Goal: Task Accomplishment & Management: Manage account settings

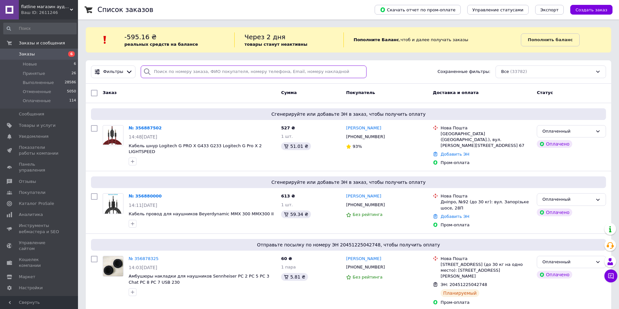
click at [259, 72] on input "search" at bounding box center [254, 72] width 226 height 13
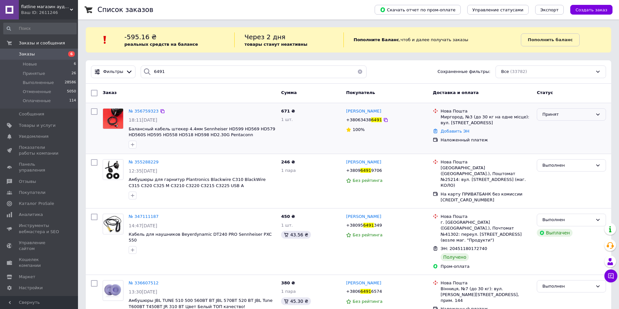
click at [570, 115] on div "Принят" at bounding box center [567, 114] width 50 height 7
click at [571, 127] on li "Выполнен" at bounding box center [571, 128] width 69 height 12
click at [172, 71] on input "6491" at bounding box center [254, 72] width 226 height 13
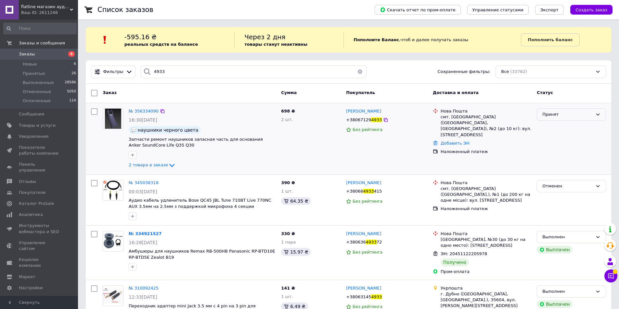
click at [573, 113] on div "Принят" at bounding box center [567, 114] width 50 height 7
click at [575, 125] on li "Выполнен" at bounding box center [571, 128] width 69 height 12
click at [172, 74] on input "4933" at bounding box center [254, 72] width 226 height 13
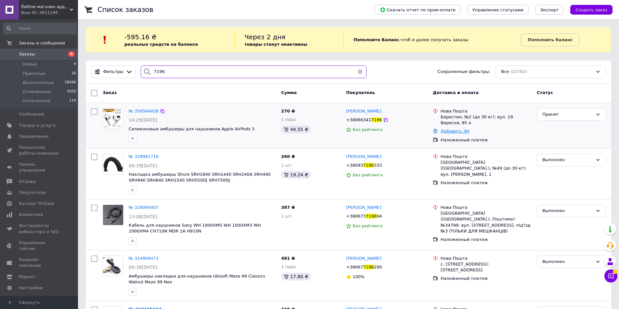
type input "7196"
click at [457, 129] on link "Добавить ЭН" at bounding box center [454, 131] width 29 height 5
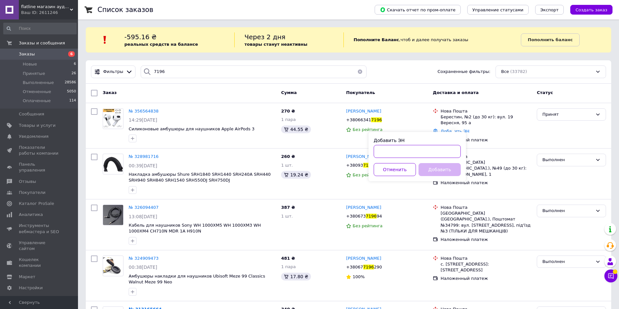
click at [430, 152] on input "Добавить ЭН" at bounding box center [416, 151] width 87 height 13
type input "20451223526831"
click at [429, 174] on button "Добавить" at bounding box center [439, 169] width 42 height 13
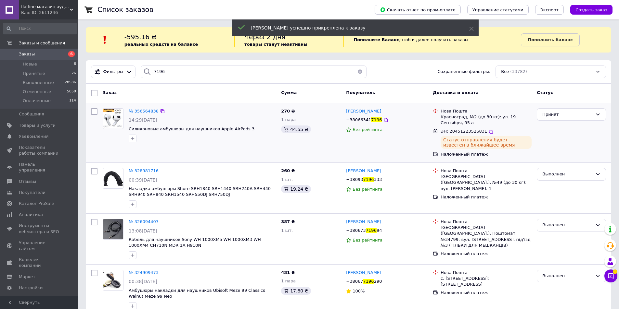
click at [362, 114] on span "[PERSON_NAME]" at bounding box center [363, 111] width 35 height 5
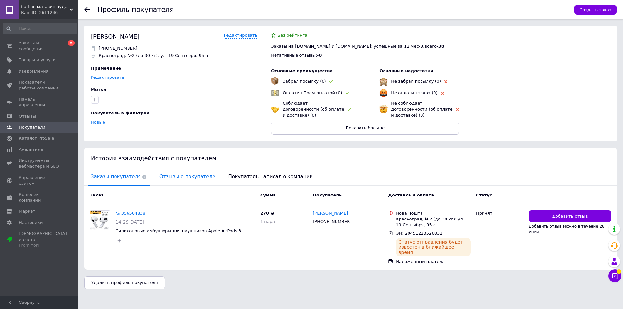
click at [159, 176] on span "Отзывы о покупателе" at bounding box center [187, 177] width 62 height 17
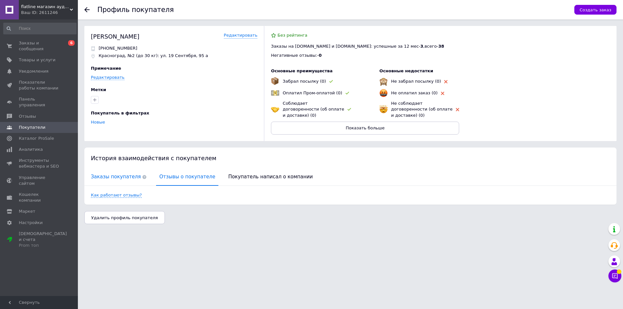
click at [114, 173] on span "Заказы покупателя" at bounding box center [119, 177] width 62 height 17
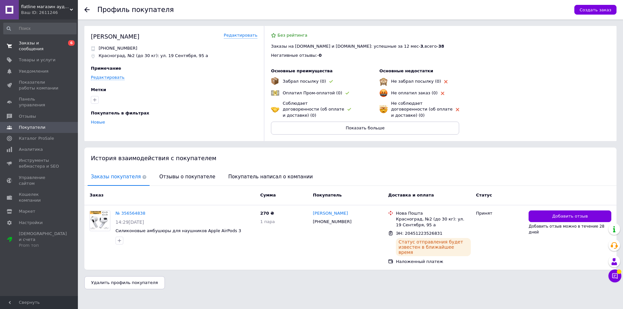
click at [31, 44] on span "Заказы и сообщения" at bounding box center [39, 46] width 41 height 12
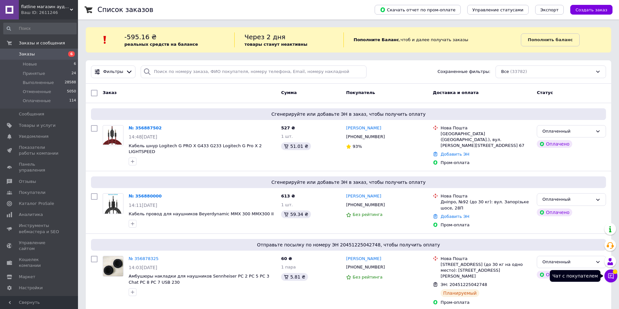
click at [610, 274] on icon at bounding box center [611, 277] width 6 height 6
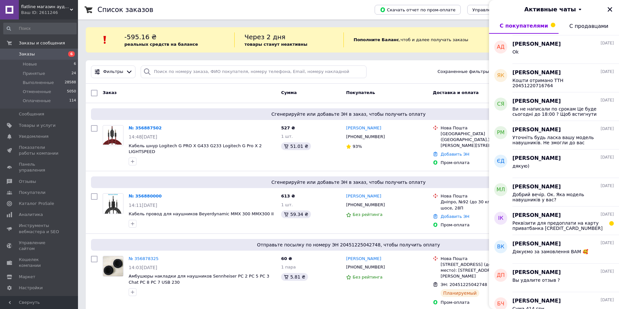
scroll to position [260, 0]
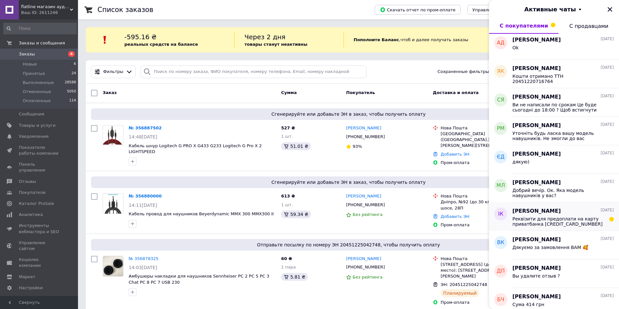
click at [556, 223] on span "Реквізити для предоплати на карту приватбанка [CREDIT_CARD_NUMBER] карта моноба…" at bounding box center [558, 222] width 92 height 10
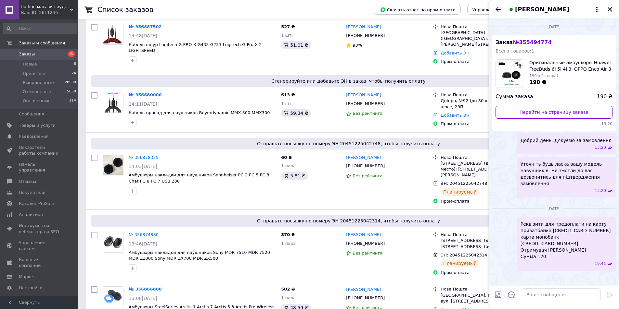
scroll to position [97, 0]
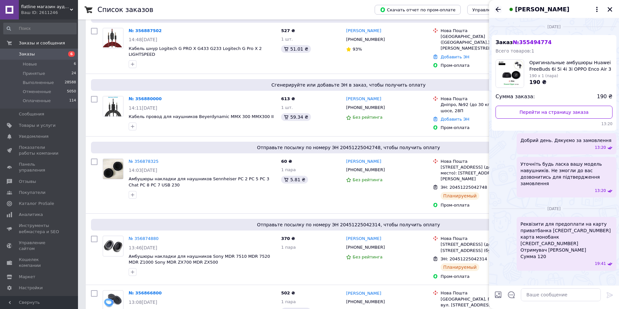
click at [498, 11] on icon "Назад" at bounding box center [498, 10] width 8 height 8
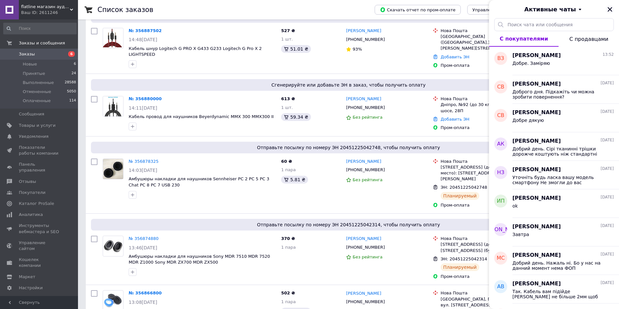
click at [609, 8] on icon "Закрыть" at bounding box center [609, 9] width 5 height 5
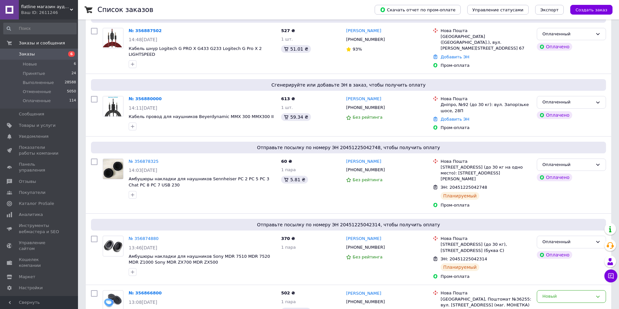
scroll to position [0, 0]
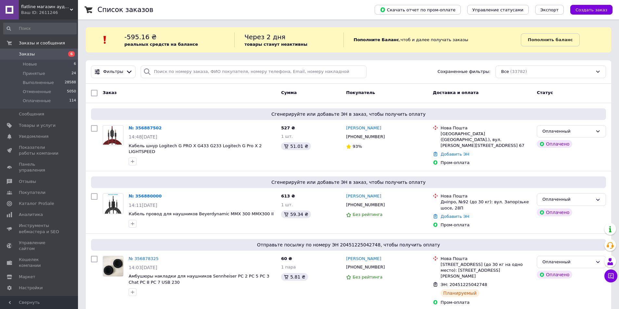
click at [26, 55] on span "Заказы" at bounding box center [27, 54] width 16 height 6
click at [133, 128] on link "№ 356887502" at bounding box center [145, 128] width 33 height 5
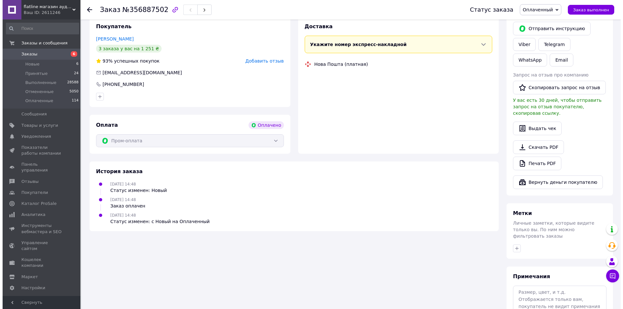
scroll to position [107, 0]
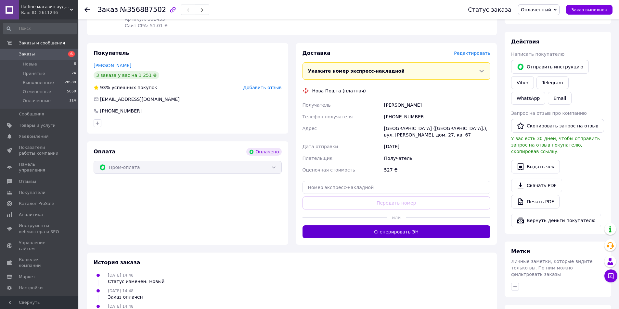
click at [378, 228] on button "Сгенерировать ЭН" at bounding box center [396, 232] width 188 height 13
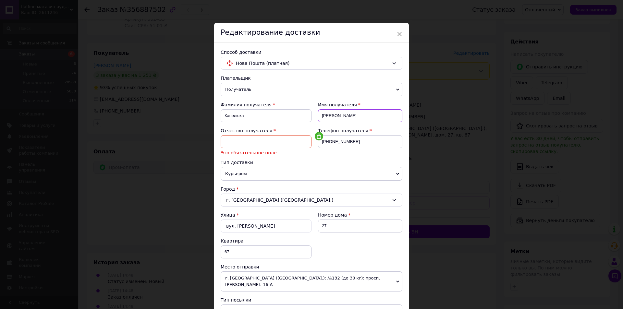
drag, startPoint x: 336, startPoint y: 115, endPoint x: 297, endPoint y: 120, distance: 39.0
click at [297, 120] on div "Фамилия получателя Капелюха Имя получателя [PERSON_NAME] Отчество получателя Эт…" at bounding box center [312, 131] width 182 height 58
click at [273, 137] on input at bounding box center [266, 141] width 91 height 13
paste input "[PERSON_NAME]"
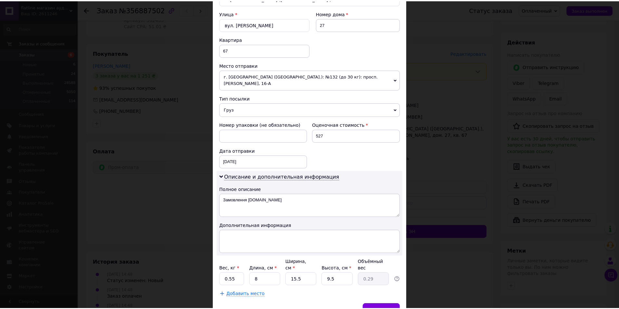
scroll to position [220, 0]
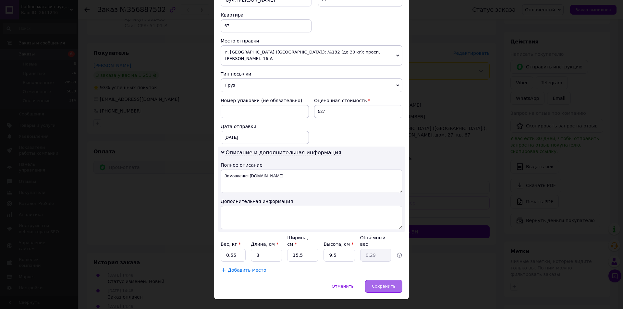
type input "[PERSON_NAME]"
click at [384, 284] on span "Сохранить" at bounding box center [384, 286] width 24 height 5
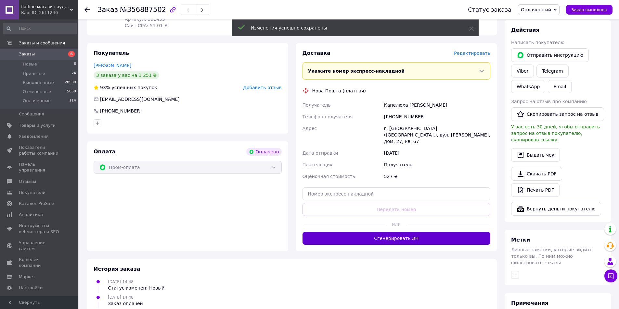
click at [401, 232] on button "Сгенерировать ЭН" at bounding box center [396, 238] width 188 height 13
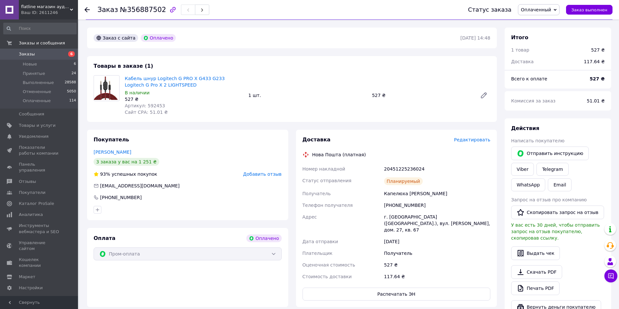
scroll to position [0, 0]
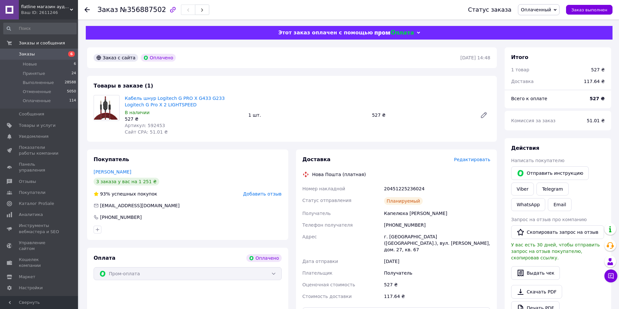
click at [29, 53] on span "Заказы" at bounding box center [27, 54] width 16 height 6
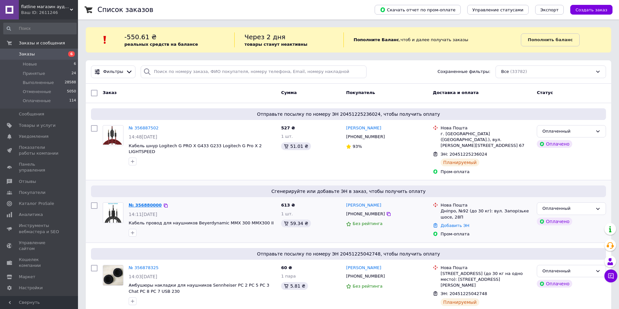
click at [149, 203] on link "№ 356880000" at bounding box center [145, 205] width 33 height 5
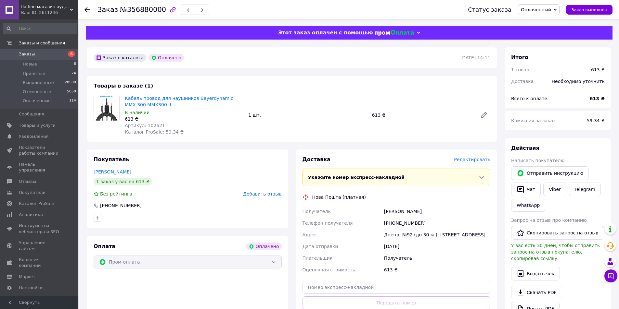
scroll to position [130, 0]
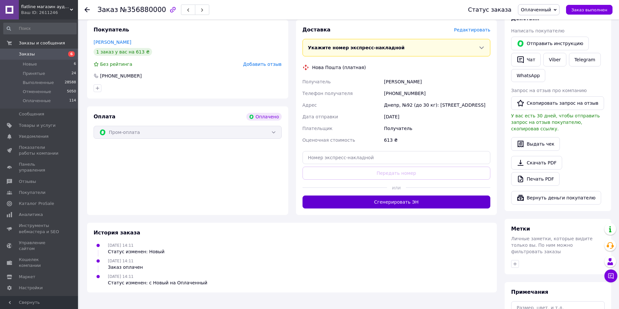
click at [389, 209] on button "Сгенерировать ЭН" at bounding box center [396, 202] width 188 height 13
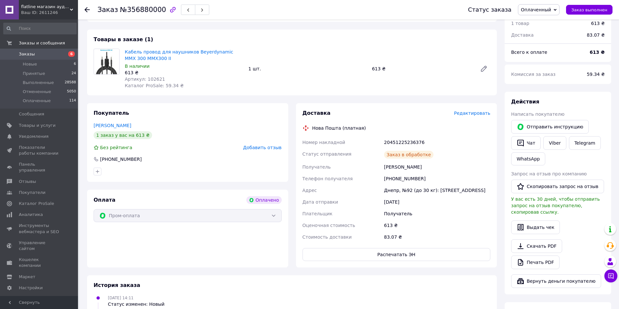
scroll to position [0, 0]
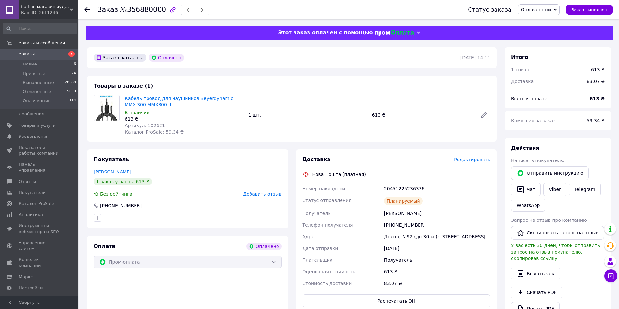
click at [25, 55] on span "Заказы" at bounding box center [27, 54] width 16 height 6
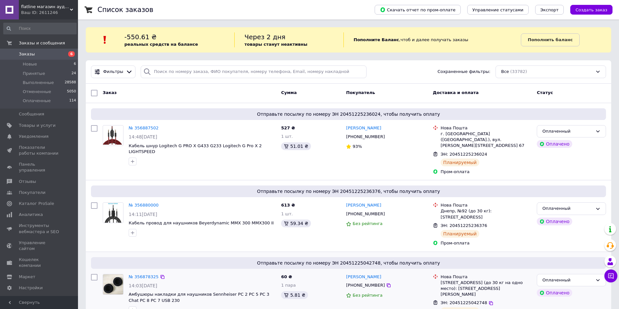
scroll to position [162, 0]
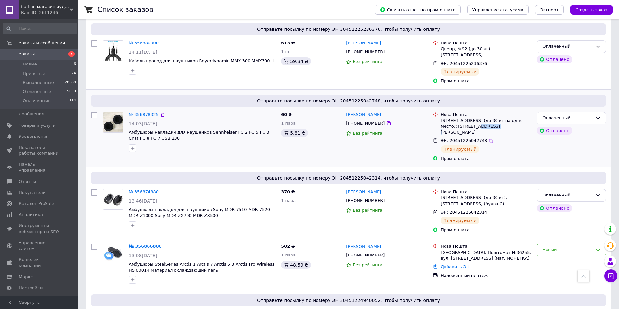
click at [486, 121] on div "[STREET_ADDRESS] (до 30 кг на одно место): [STREET_ADDRESS][PERSON_NAME]" at bounding box center [485, 127] width 91 height 18
click at [502, 120] on div "[STREET_ADDRESS] (до 30 кг на одно место): [STREET_ADDRESS][PERSON_NAME]" at bounding box center [485, 127] width 91 height 18
drag, startPoint x: 458, startPoint y: 121, endPoint x: 491, endPoint y: 120, distance: 32.5
click at [486, 120] on div "[STREET_ADDRESS] (до 30 кг на одно место): [STREET_ADDRESS][PERSON_NAME]" at bounding box center [485, 127] width 91 height 18
click at [491, 120] on div "[STREET_ADDRESS] (до 30 кг на одно место): [STREET_ADDRESS][PERSON_NAME]" at bounding box center [485, 127] width 91 height 18
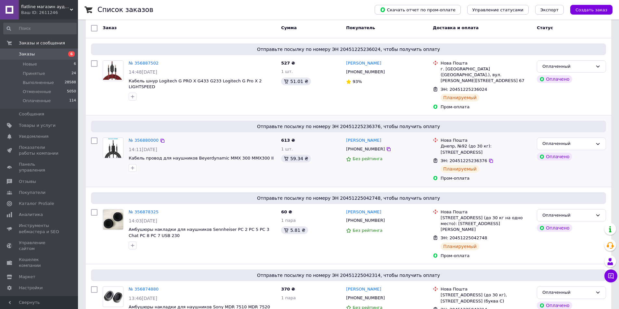
scroll to position [0, 0]
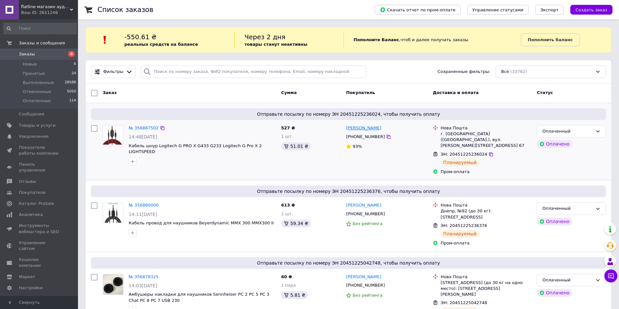
click at [364, 131] on link "[PERSON_NAME]" at bounding box center [363, 128] width 35 height 6
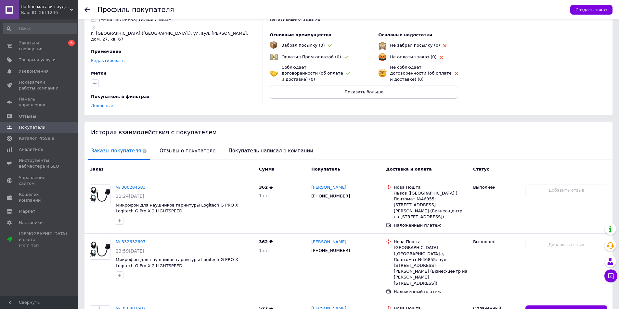
scroll to position [76, 0]
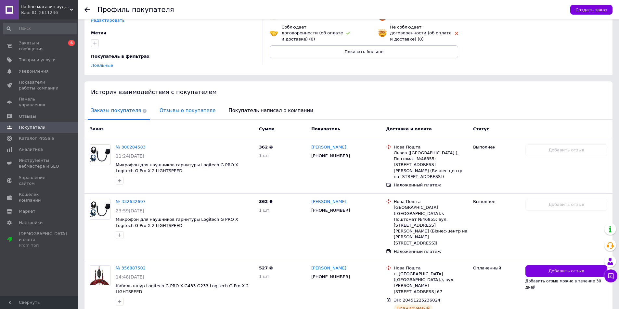
click at [167, 103] on span "Отзывы о покупателе" at bounding box center [187, 111] width 62 height 17
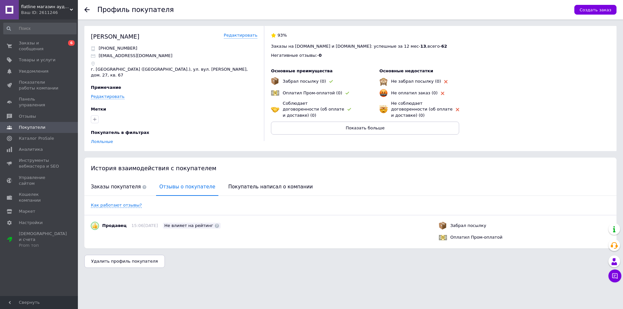
click at [115, 162] on div "История взаимодействия с покупателем" at bounding box center [350, 168] width 533 height 21
click at [119, 196] on div "Как работают отзывы?" at bounding box center [350, 205] width 533 height 19
click at [116, 179] on span "Заказы покупателя" at bounding box center [119, 187] width 62 height 17
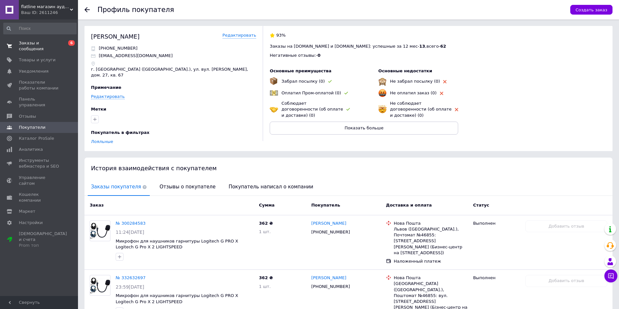
click at [54, 42] on span "Заказы и сообщения" at bounding box center [39, 46] width 41 height 12
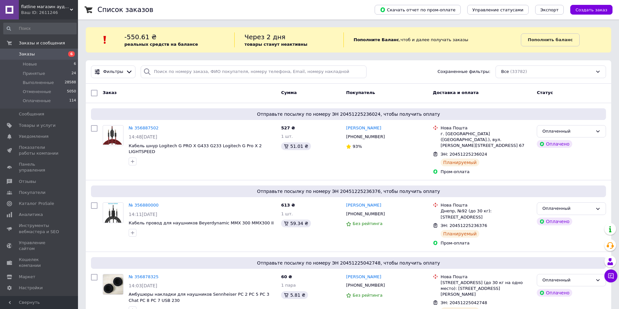
scroll to position [65, 0]
